Goal: Information Seeking & Learning: Learn about a topic

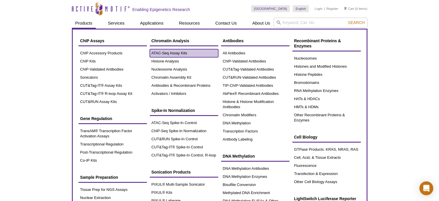
click at [167, 53] on link "ATAC-Seq Assay Kits" at bounding box center [184, 53] width 68 height 8
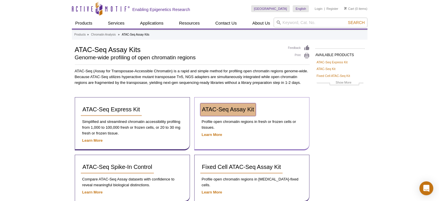
click at [216, 105] on link "ATAC-Seq Assay Kit" at bounding box center [227, 109] width 55 height 13
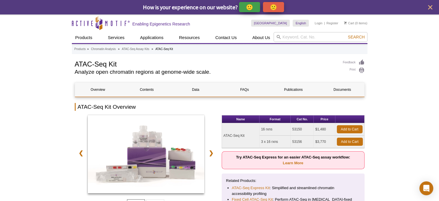
drag, startPoint x: 310, startPoint y: 115, endPoint x: 281, endPoint y: 115, distance: 28.9
click at [281, 115] on tr "Name Format Cat No. Price" at bounding box center [293, 119] width 142 height 8
drag, startPoint x: 302, startPoint y: 127, endPoint x: 289, endPoint y: 128, distance: 13.9
click at [289, 128] on tr "ATAC-Seq Kit 16 rxns 53150 $1,480 Add to Cart" at bounding box center [293, 129] width 142 height 12
copy tr "53150"
